Goal: Entertainment & Leisure: Consume media (video, audio)

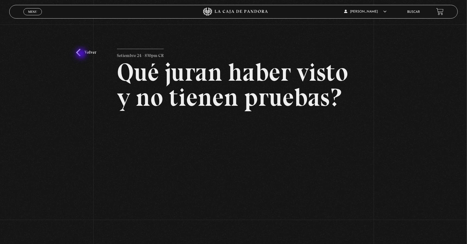
click at [82, 54] on link "Volver" at bounding box center [86, 52] width 20 height 7
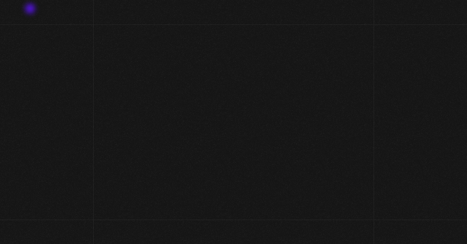
scroll to position [74, 0]
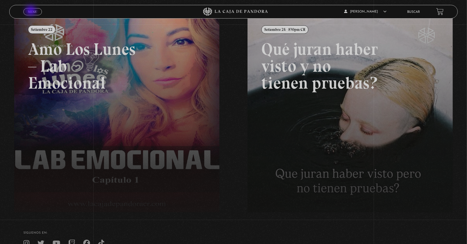
click at [31, 11] on span "Menu" at bounding box center [32, 11] width 9 height 3
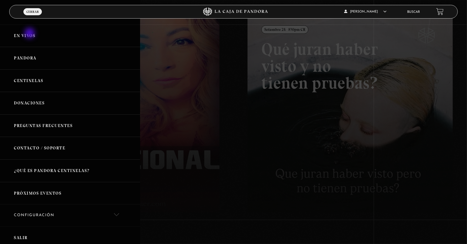
click at [30, 33] on link "En vivos" at bounding box center [70, 35] width 140 height 23
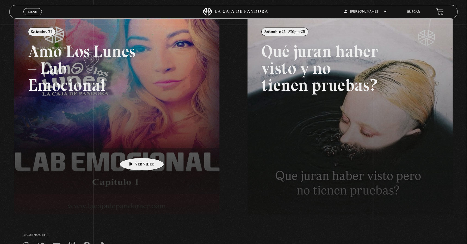
scroll to position [27, 0]
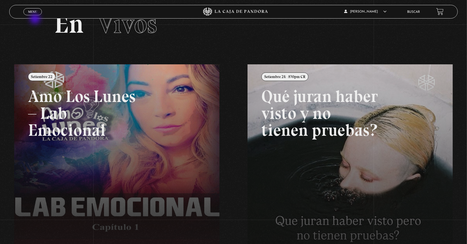
click at [35, 18] on div "Menu Cerrar" at bounding box center [93, 11] width 140 height 13
click at [33, 11] on span "Menu" at bounding box center [32, 11] width 9 height 3
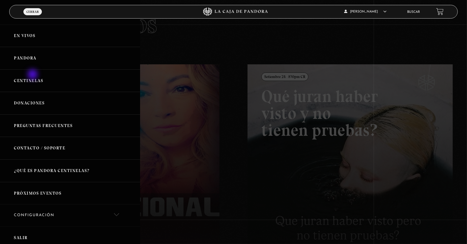
click at [33, 75] on link "Centinelas" at bounding box center [70, 80] width 140 height 23
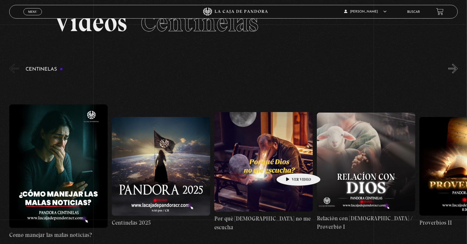
scroll to position [99, 0]
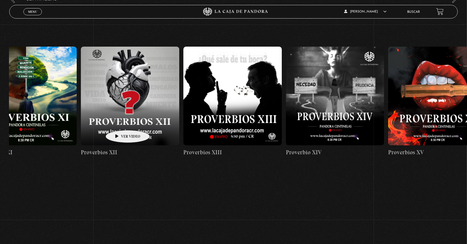
drag, startPoint x: 386, startPoint y: 97, endPoint x: 108, endPoint y: 123, distance: 279.5
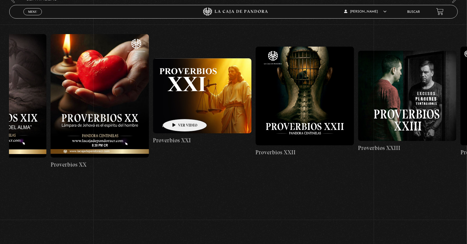
drag, startPoint x: 331, startPoint y: 103, endPoint x: 173, endPoint y: 111, distance: 158.3
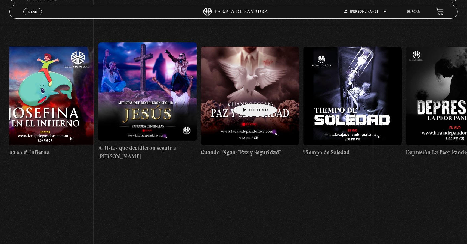
scroll to position [0, 2984]
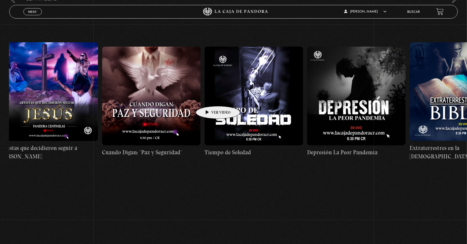
drag, startPoint x: 362, startPoint y: 93, endPoint x: 209, endPoint y: 98, distance: 152.7
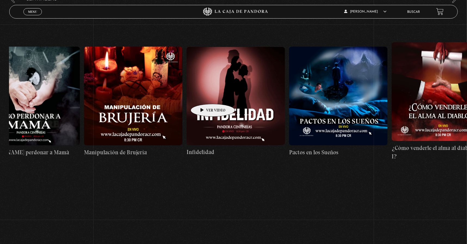
drag, startPoint x: 351, startPoint y: 86, endPoint x: 204, endPoint y: 95, distance: 147.2
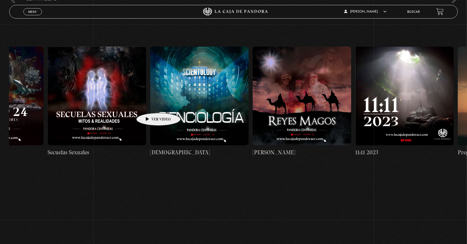
drag, startPoint x: 358, startPoint y: 91, endPoint x: 148, endPoint y: 104, distance: 211.0
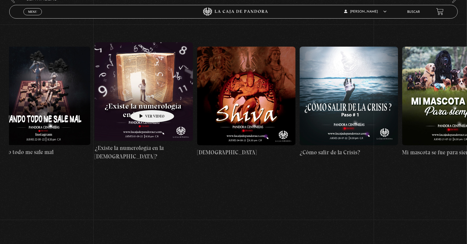
drag, startPoint x: 339, startPoint y: 94, endPoint x: 144, endPoint y: 101, distance: 195.5
click at [144, 101] on div "Como manejar las malas noticias? Centinelas 2025 Por qué Dios no me escucha Rel…" at bounding box center [248, 101] width 11997 height 189
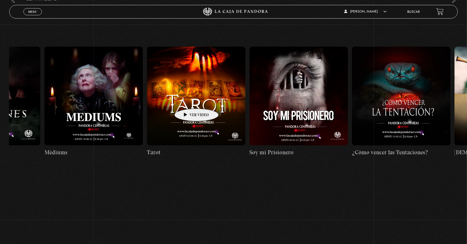
drag, startPoint x: 321, startPoint y: 94, endPoint x: 188, endPoint y: 100, distance: 133.2
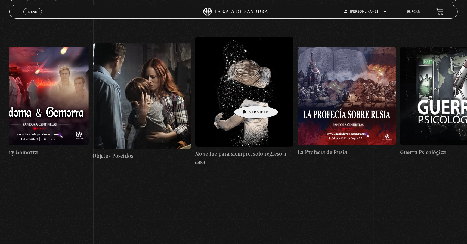
scroll to position [0, 7193]
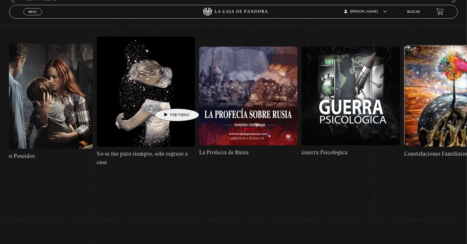
drag, startPoint x: 315, startPoint y: 95, endPoint x: 168, endPoint y: 100, distance: 146.5
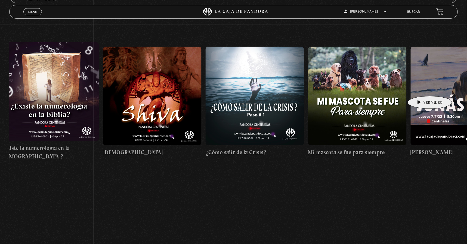
drag, startPoint x: 153, startPoint y: 99, endPoint x: 396, endPoint y: 89, distance: 242.9
click at [419, 88] on div "Como manejar las malas noticias? Centinelas 2025 Por qué Dios no me escucha Rel…" at bounding box center [154, 101] width 11997 height 189
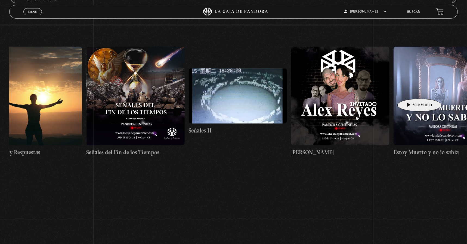
drag, startPoint x: 289, startPoint y: 93, endPoint x: 412, endPoint y: 90, distance: 122.7
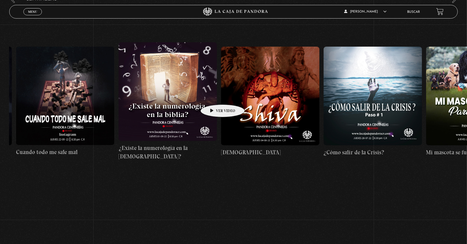
drag, startPoint x: 307, startPoint y: 94, endPoint x: 214, endPoint y: 95, distance: 93.6
click at [211, 96] on div "Como manejar las malas noticias? Centinelas 2025 Por qué Dios no me escucha Rel…" at bounding box center [272, 101] width 11997 height 189
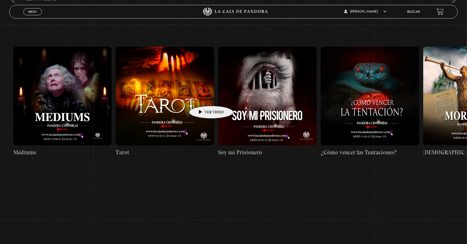
scroll to position [0, 6485]
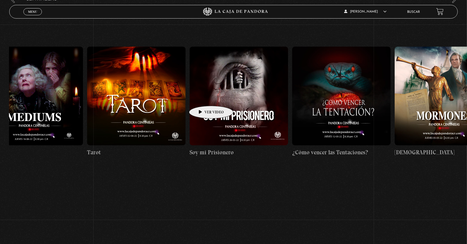
drag, startPoint x: 337, startPoint y: 93, endPoint x: 203, endPoint y: 97, distance: 134.5
click at [242, 94] on figure at bounding box center [239, 96] width 98 height 98
